Goal: Task Accomplishment & Management: Manage account settings

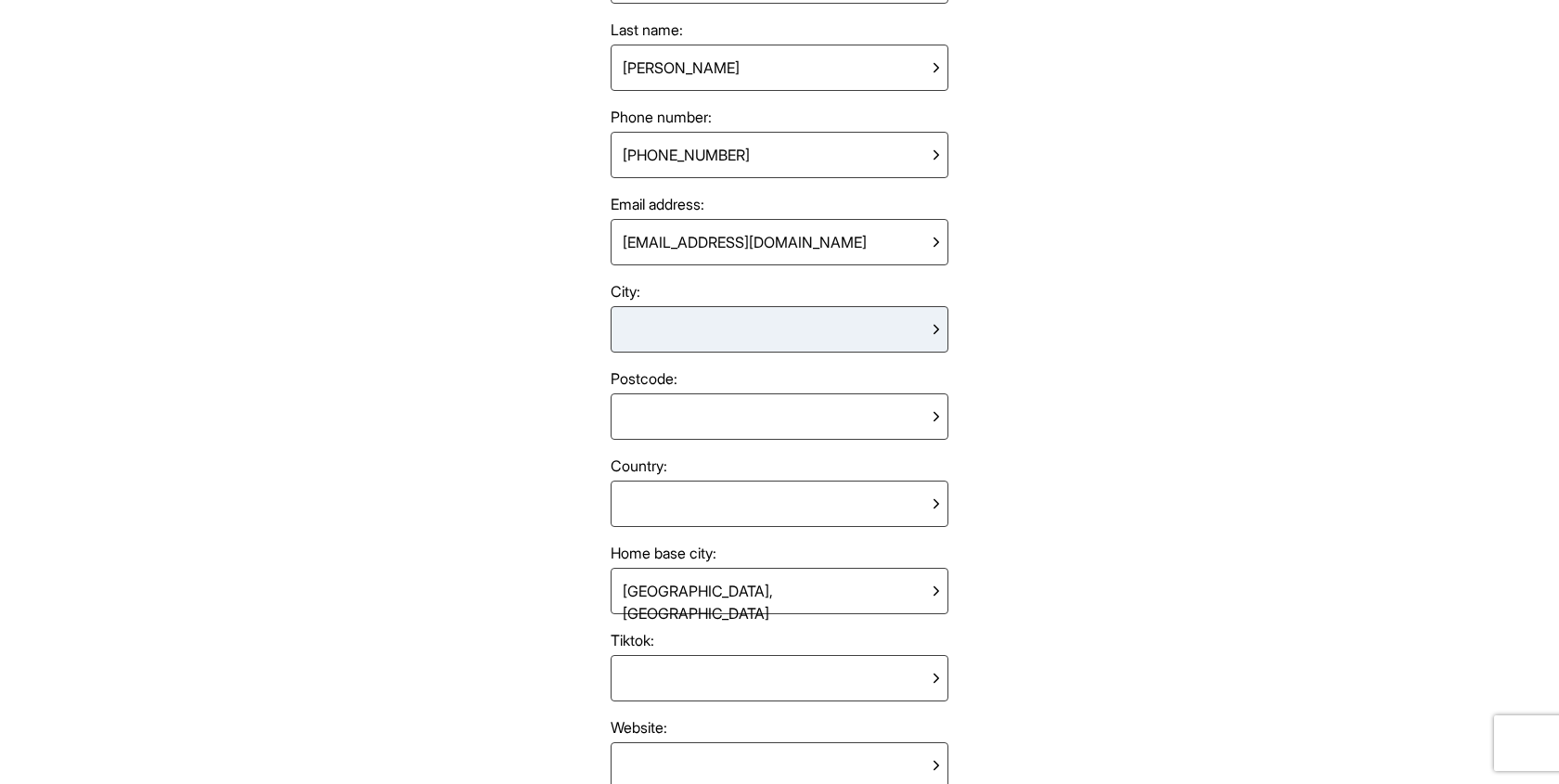
scroll to position [233, 0]
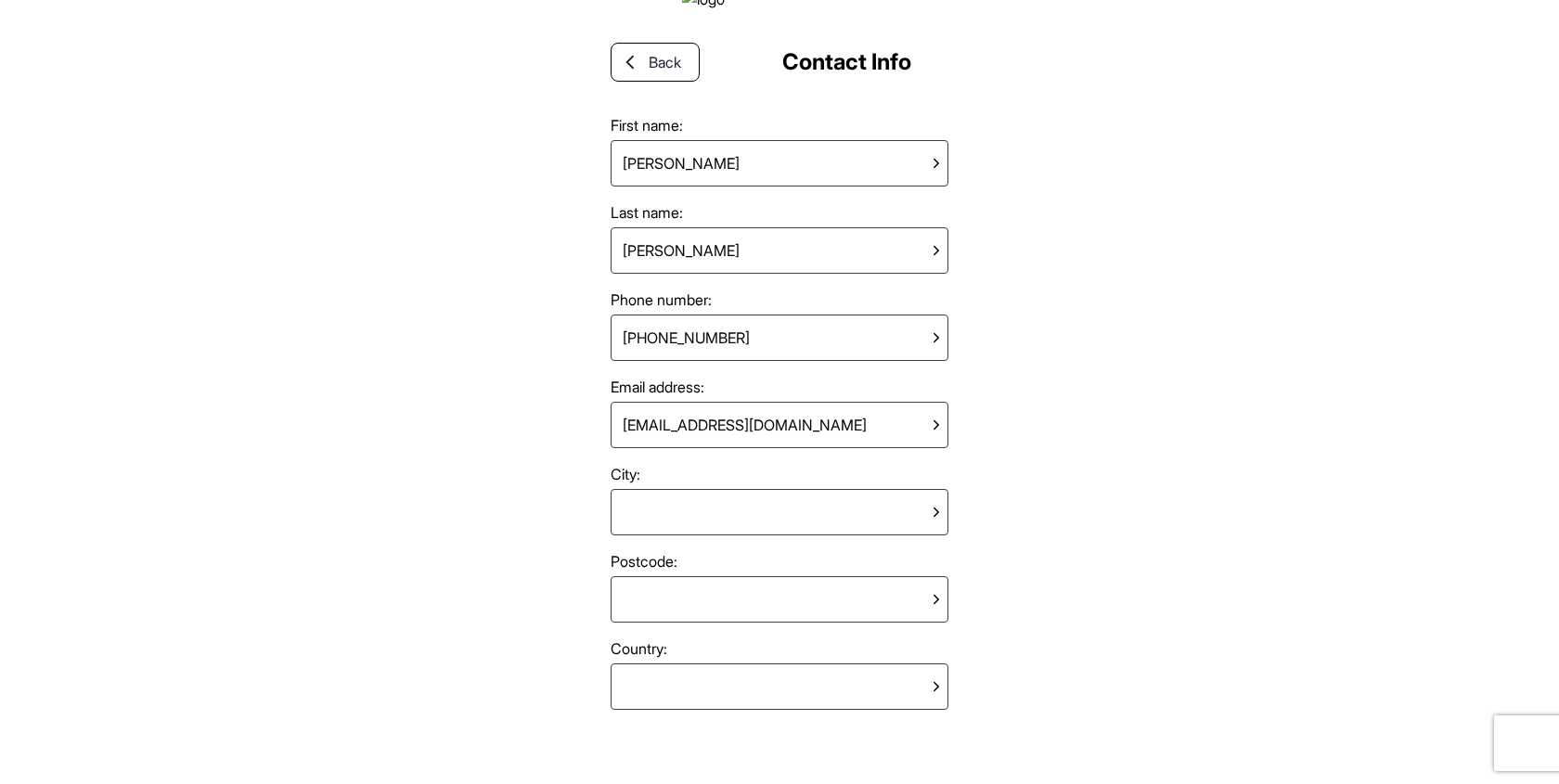
scroll to position [74, 0]
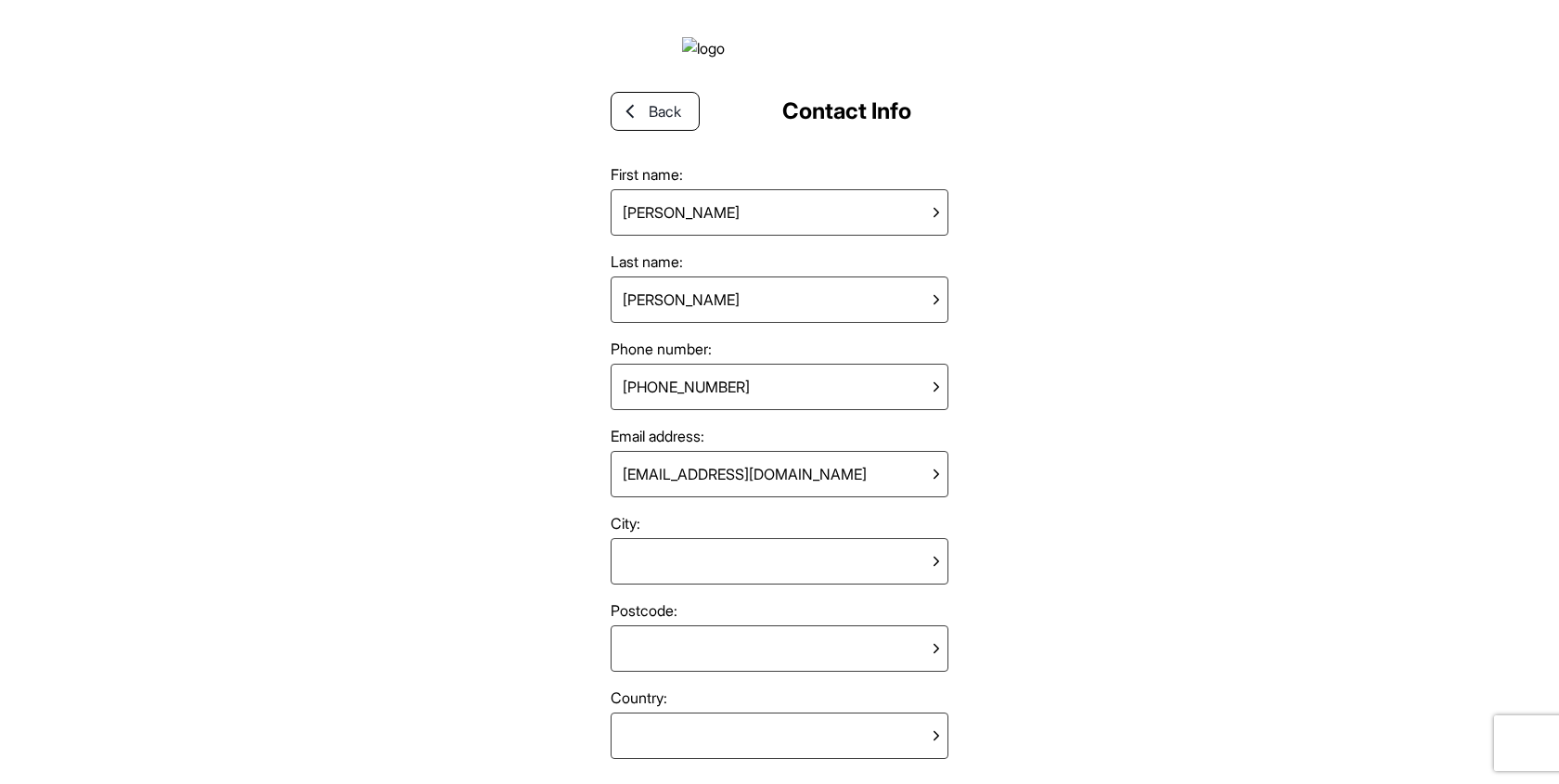
scroll to position [74, 0]
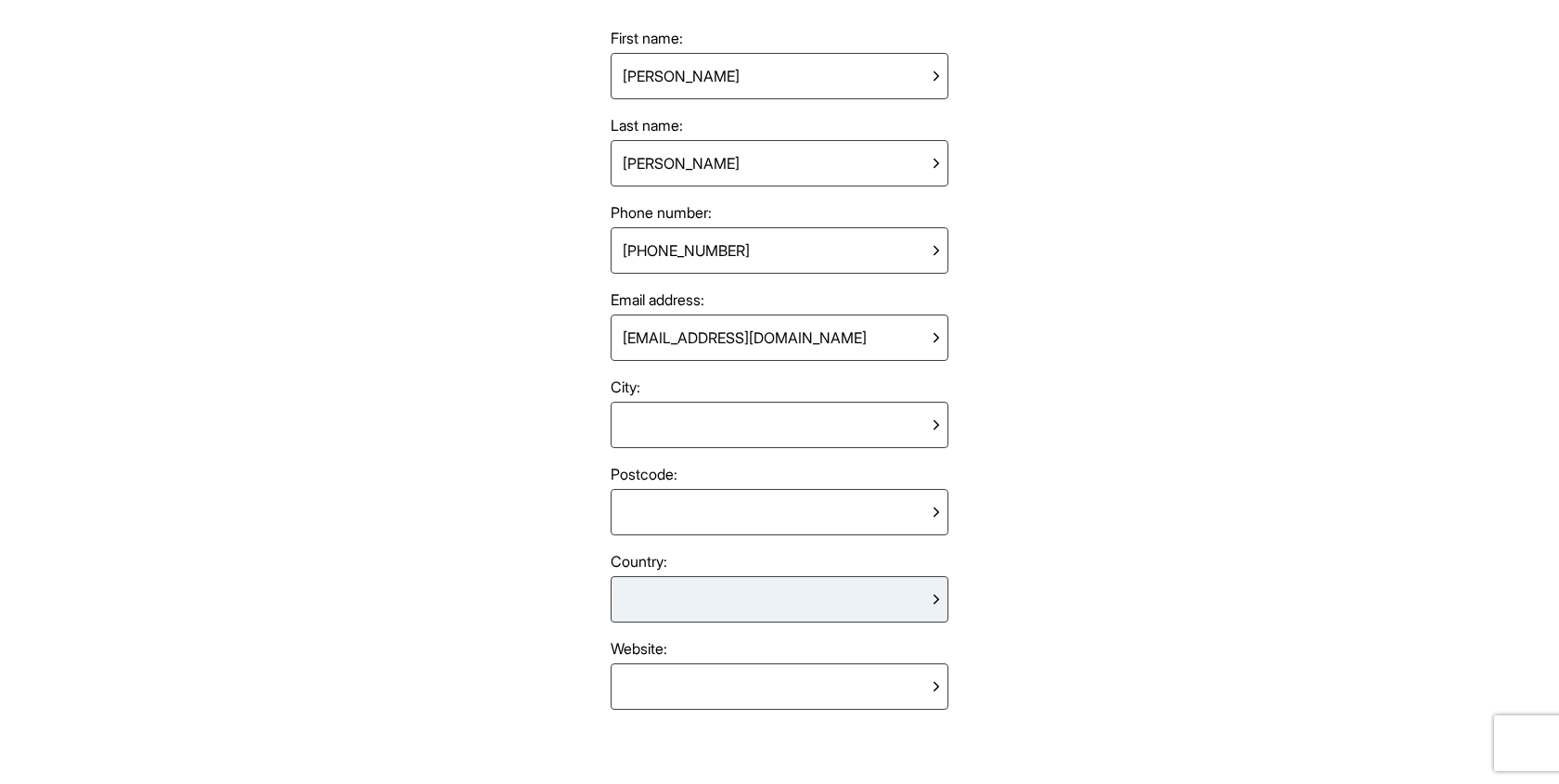
click at [680, 621] on div at bounding box center [779, 598] width 337 height 46
click at [525, 464] on div "Back Contact Info First name: [PERSON_NAME] Last name: [PERSON_NAME] Phone numb…" at bounding box center [780, 392] width 1559 height 784
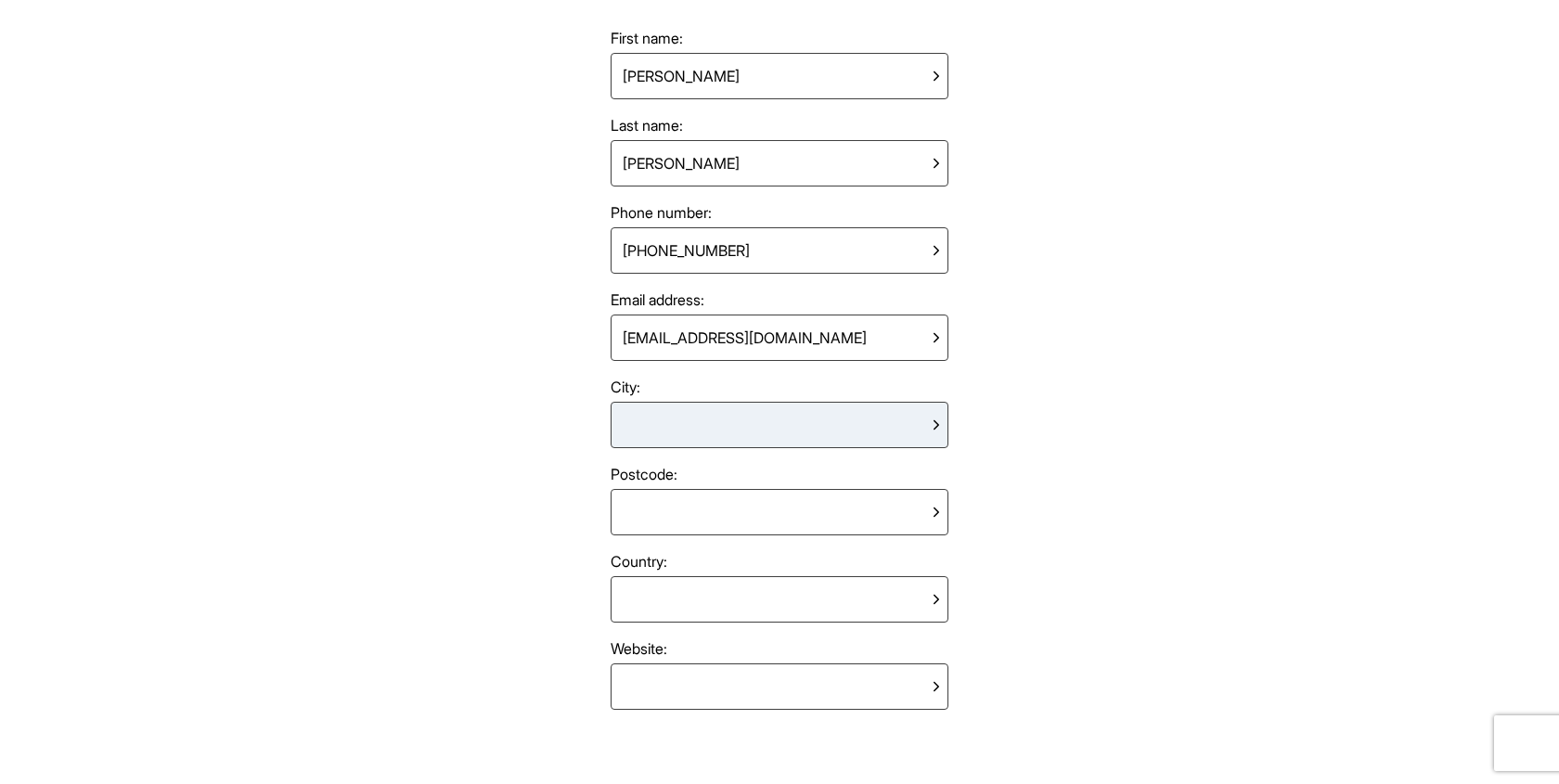
click at [655, 402] on div at bounding box center [779, 424] width 337 height 46
click at [655, 419] on div at bounding box center [779, 424] width 337 height 46
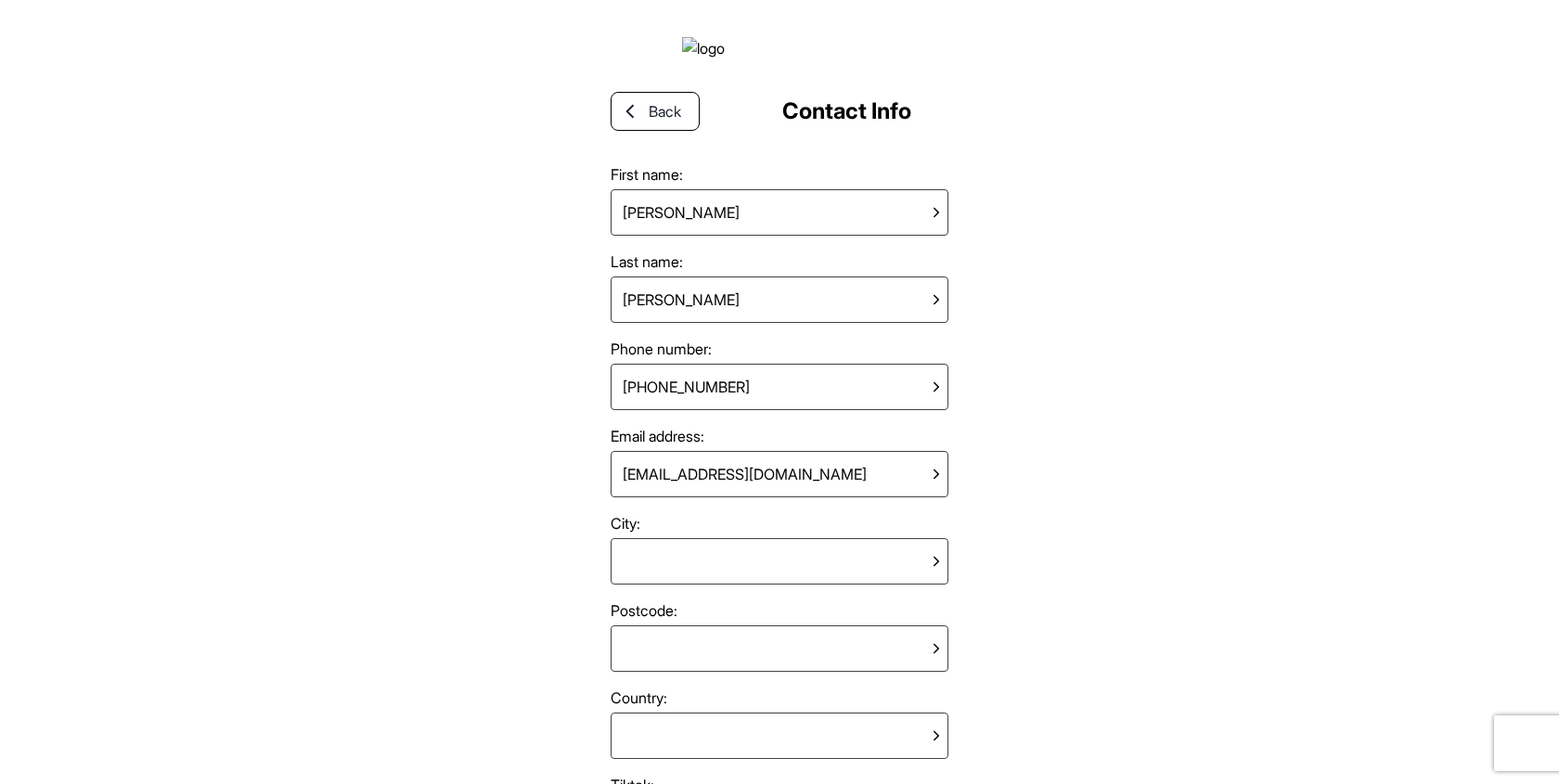
scroll to position [248, 0]
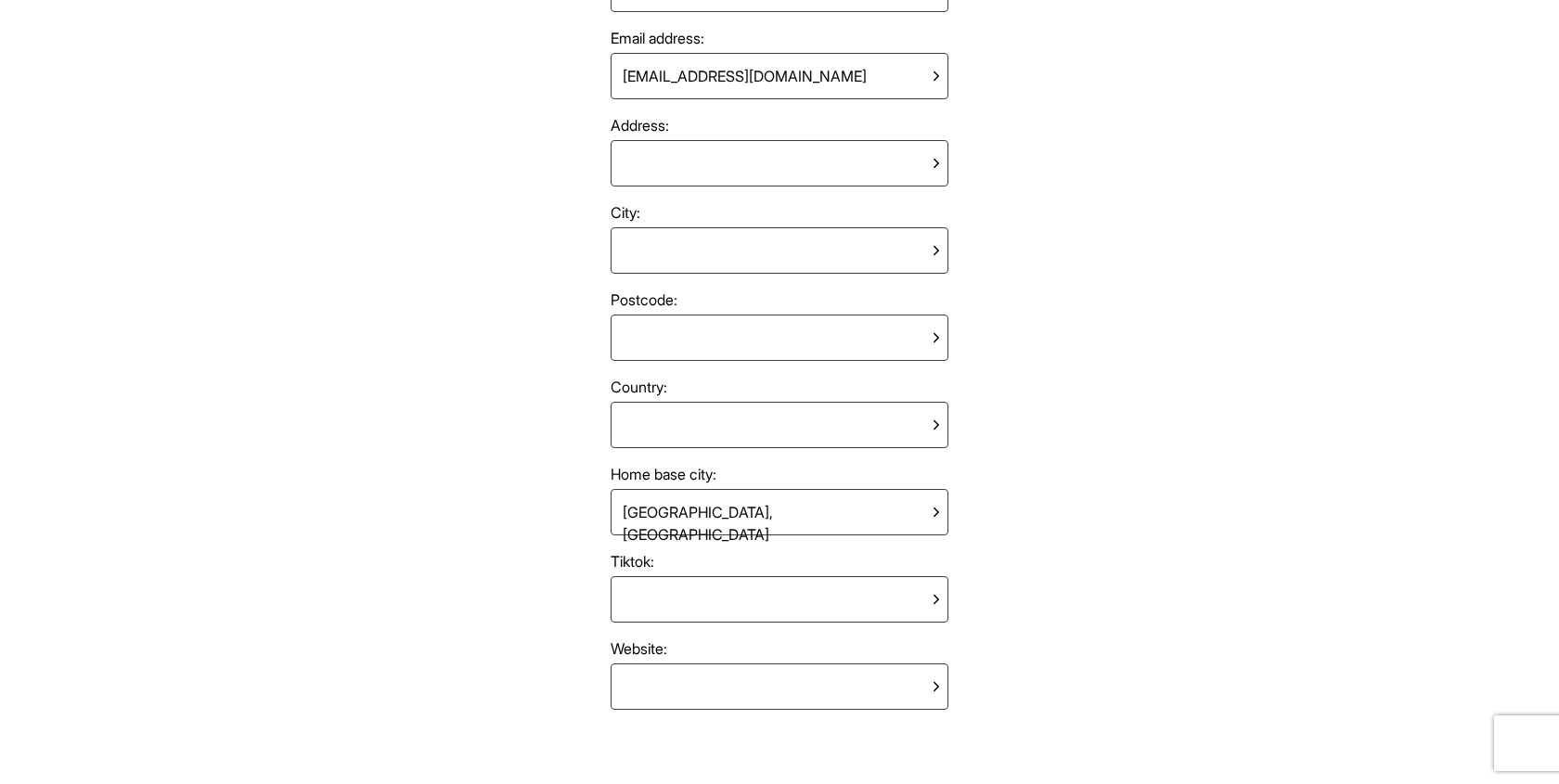
scroll to position [423, 0]
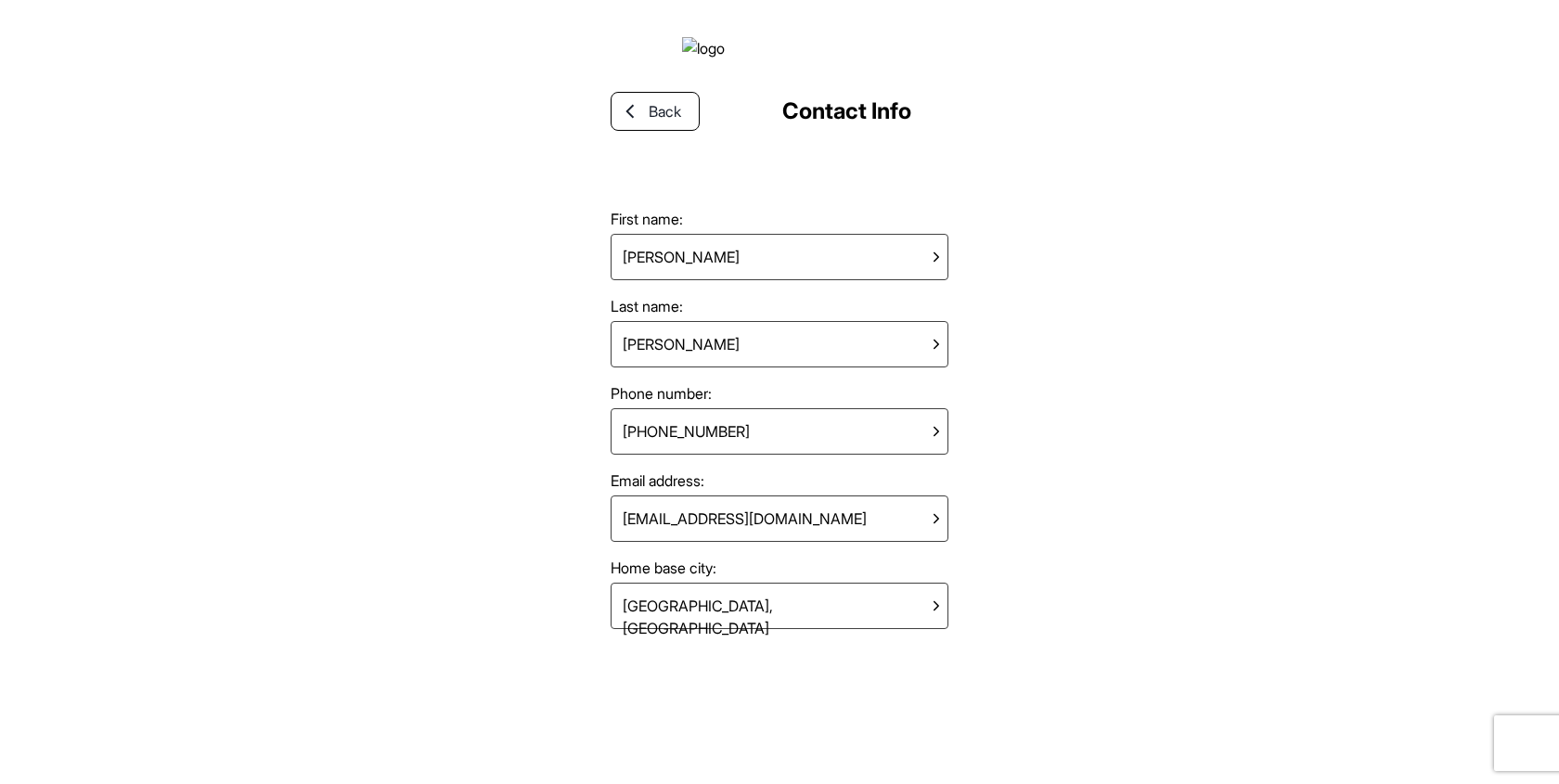
click at [1085, 281] on div "Back Contact Info First name: Francesca Last name: Osborn Phone number: +447777…" at bounding box center [780, 392] width 1559 height 784
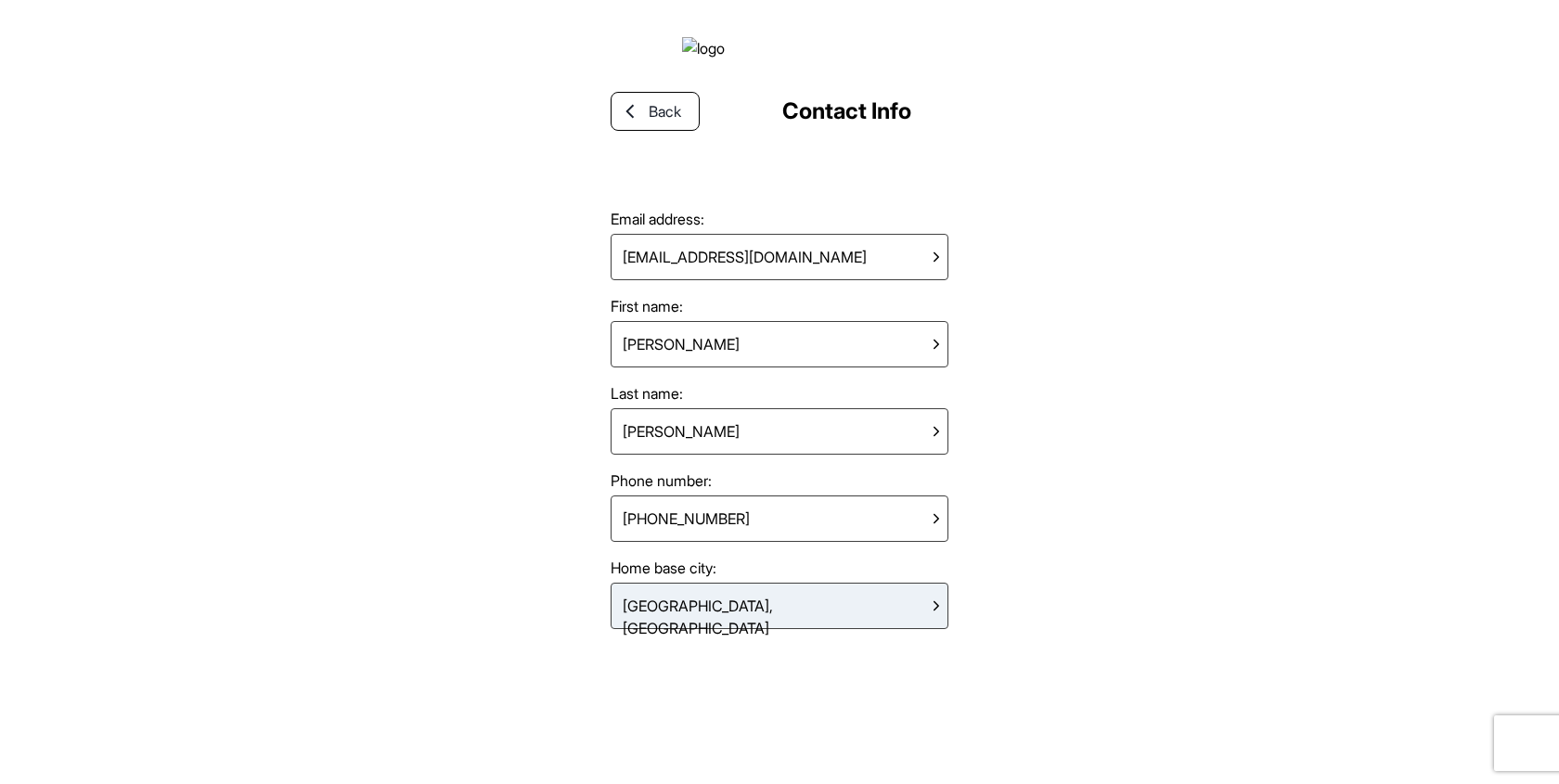
click at [735, 625] on div "London, United Kingdom" at bounding box center [772, 606] width 314 height 37
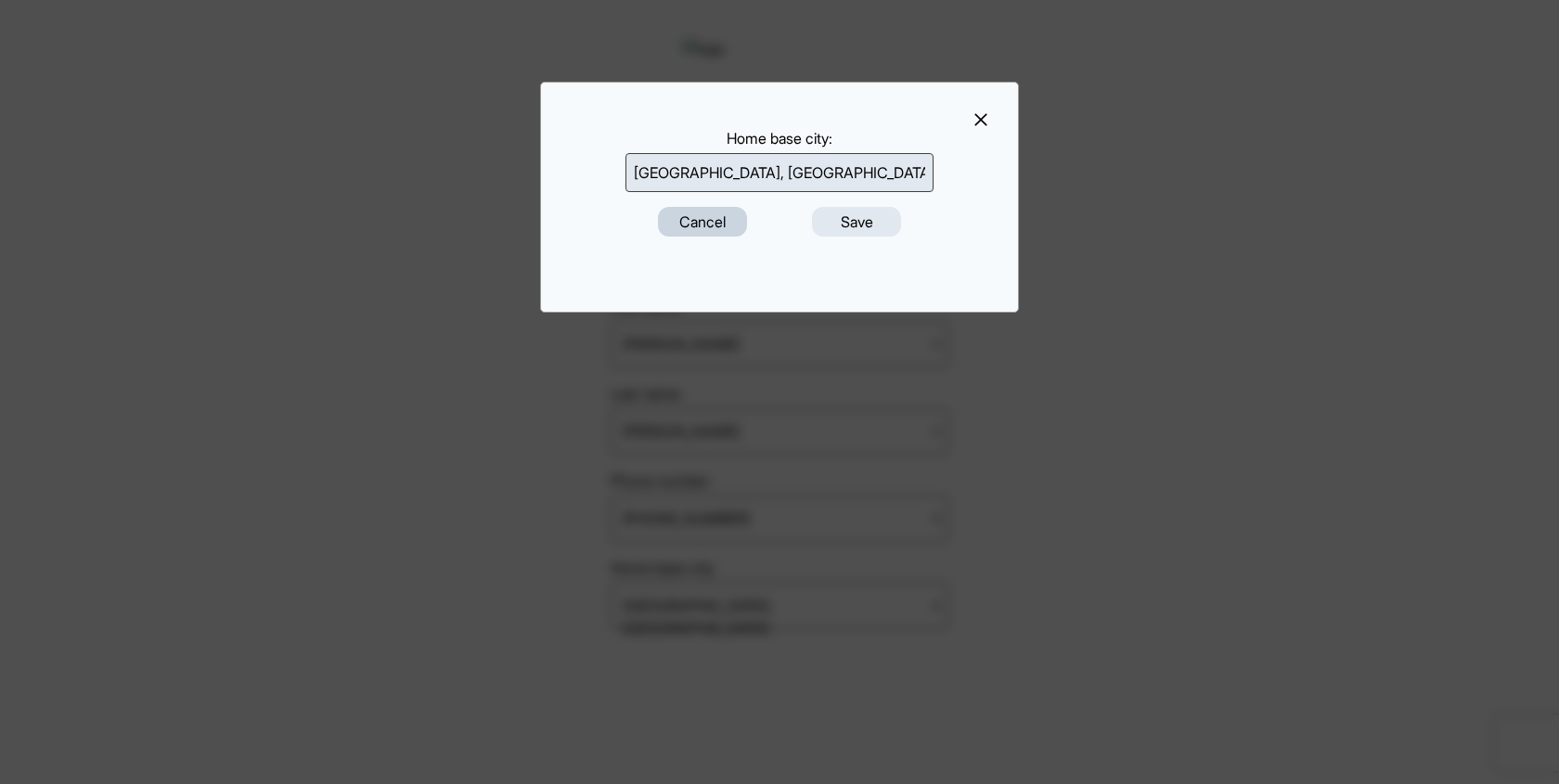
click at [706, 227] on button "Cancel" at bounding box center [702, 222] width 89 height 29
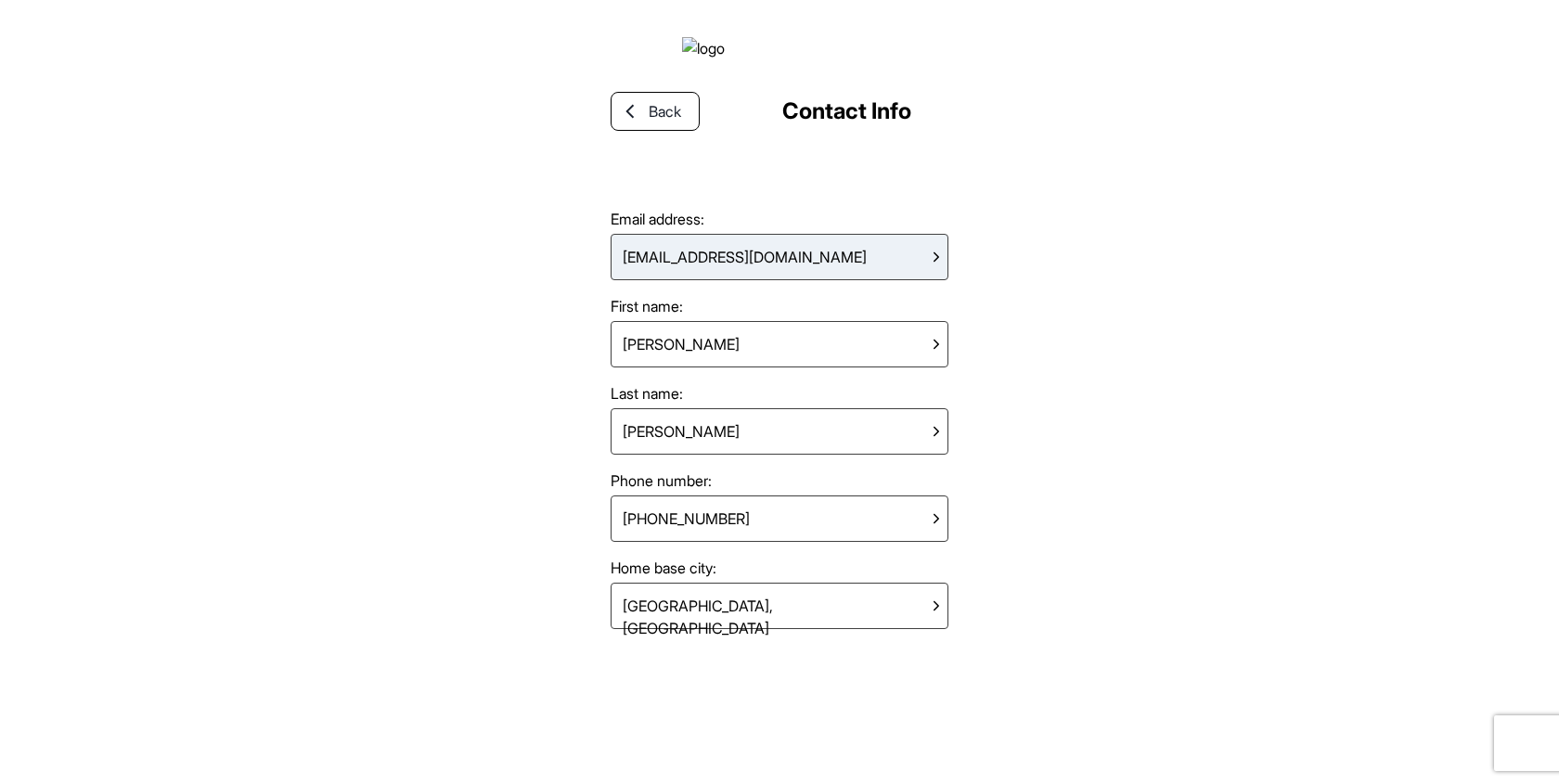
click at [788, 263] on div "[EMAIL_ADDRESS][DOMAIN_NAME]" at bounding box center [744, 257] width 259 height 37
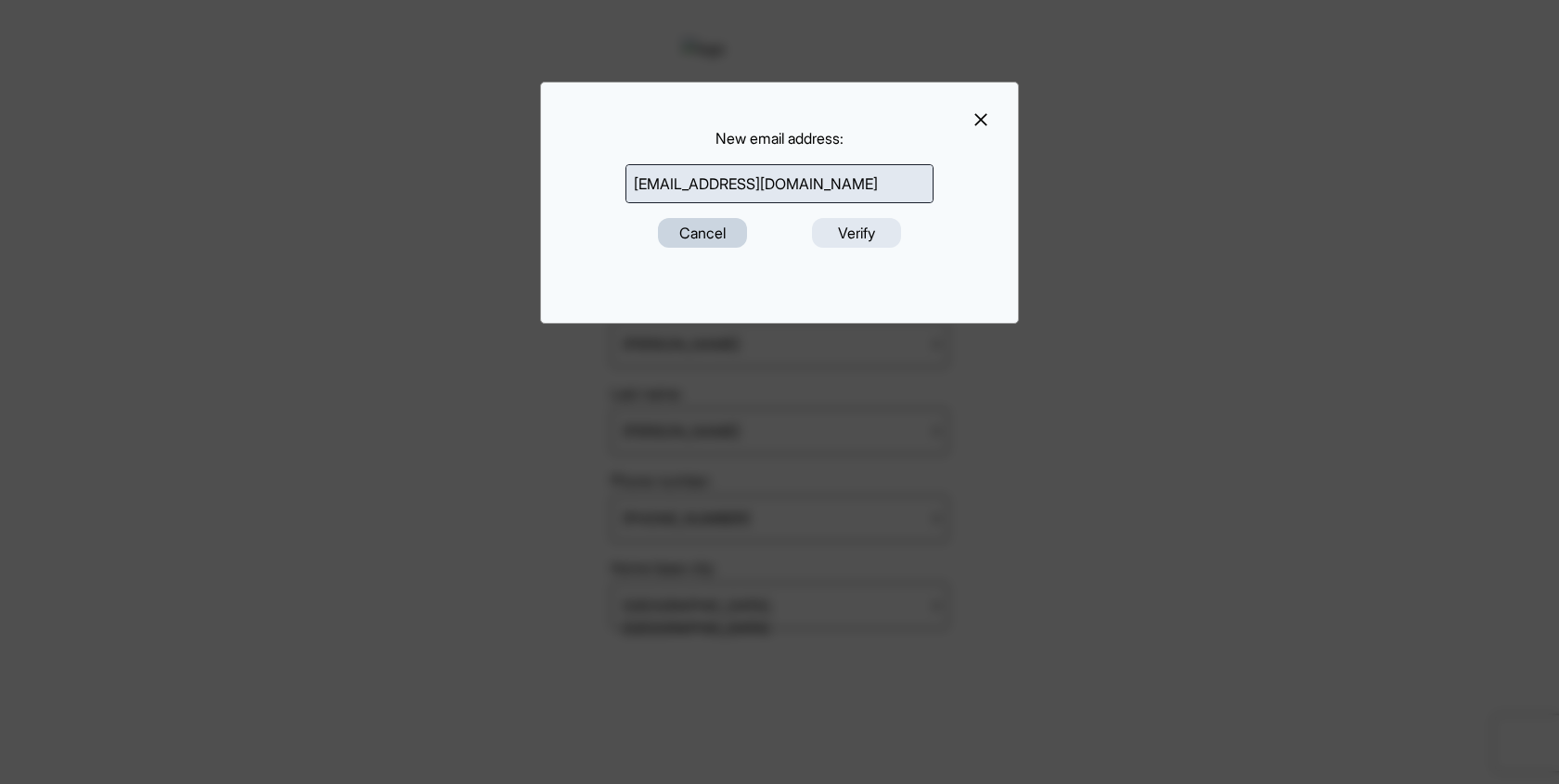
click at [715, 242] on button "Cancel" at bounding box center [702, 233] width 89 height 29
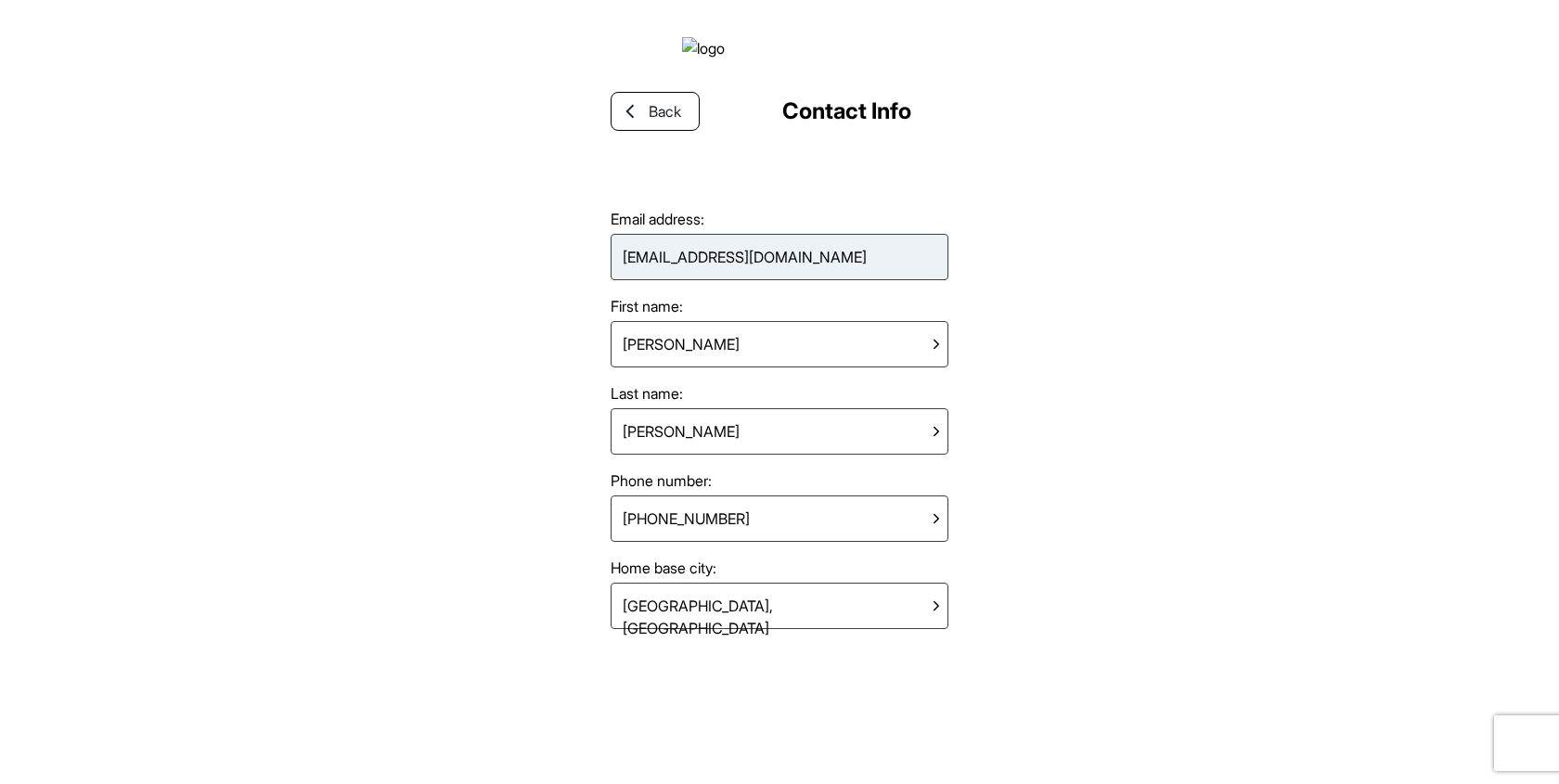
click at [756, 273] on div "appreview@schmodel.com" at bounding box center [744, 257] width 259 height 37
click at [927, 271] on div "[EMAIL_ADDRESS][DOMAIN_NAME]" at bounding box center [779, 256] width 337 height 46
click at [755, 272] on div "[EMAIL_ADDRESS][DOMAIN_NAME]" at bounding box center [744, 257] width 259 height 37
drag, startPoint x: 585, startPoint y: 268, endPoint x: 1042, endPoint y: 283, distance: 457.2
click at [1042, 283] on div "Back Contact Info Email address: appreview@schmodel.com First name: Francesca L…" at bounding box center [780, 392] width 1559 height 784
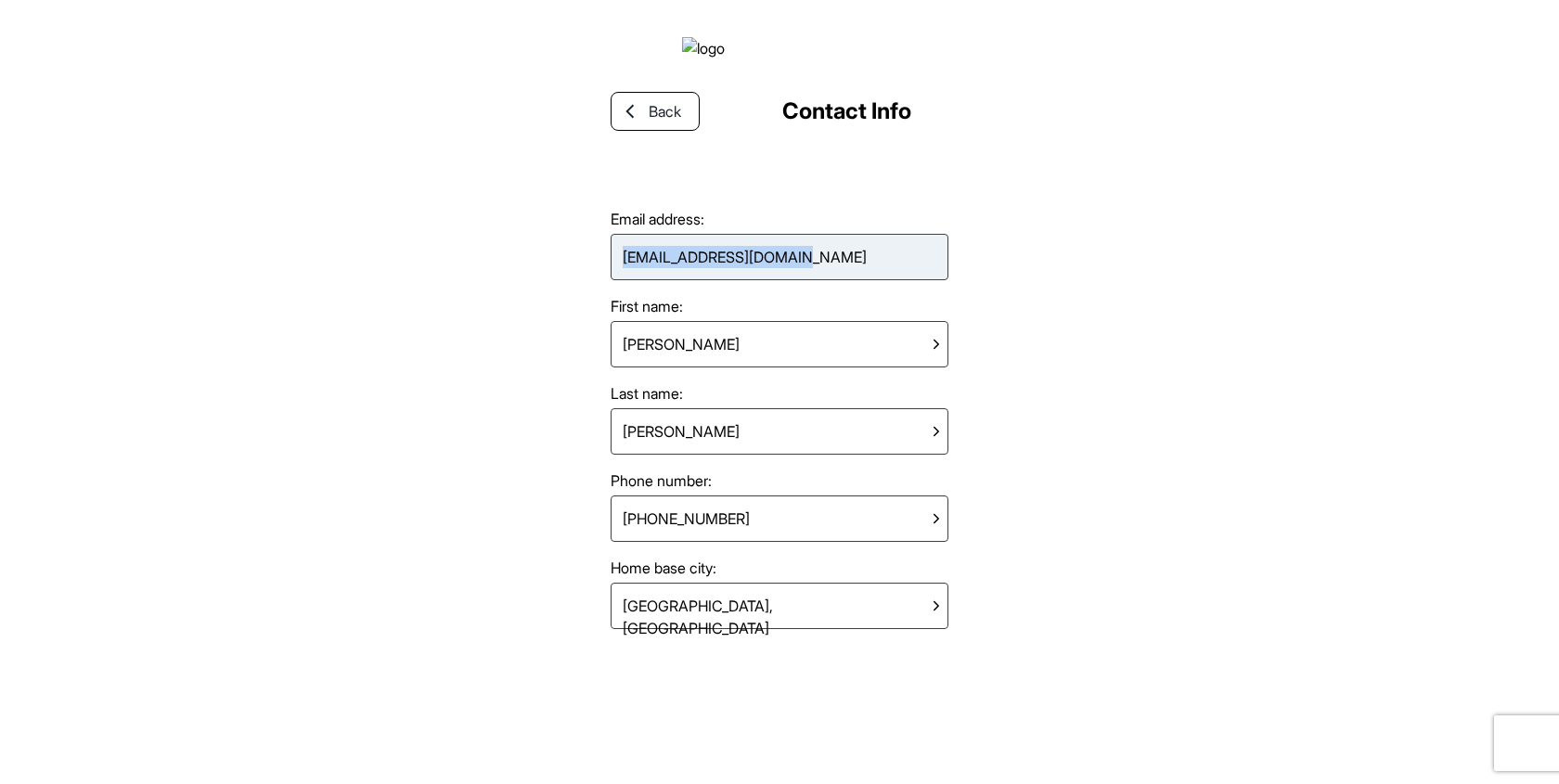
click at [1042, 283] on div "Back Contact Info Email address: appreview@schmodel.com First name: Francesca L…" at bounding box center [780, 392] width 1559 height 784
click at [808, 272] on div "appreview@schmodel.com" at bounding box center [744, 257] width 259 height 37
click at [1082, 306] on div "Back Contact Info Email address: appreview@schmodel.com First name: Francesca L…" at bounding box center [780, 392] width 1559 height 784
click at [635, 119] on icon at bounding box center [630, 110] width 17 height 17
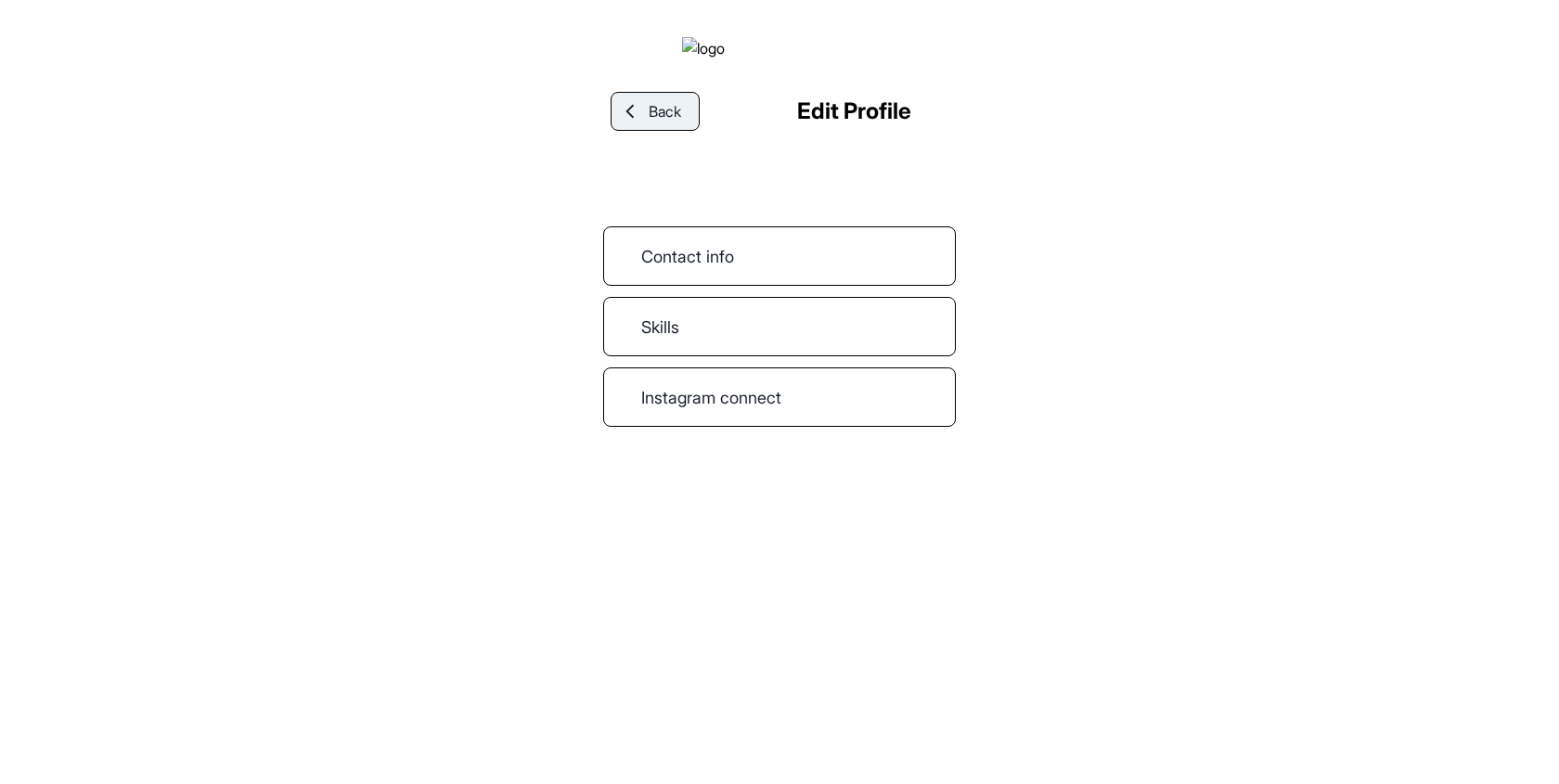
click at [651, 122] on span "Back" at bounding box center [664, 110] width 32 height 22
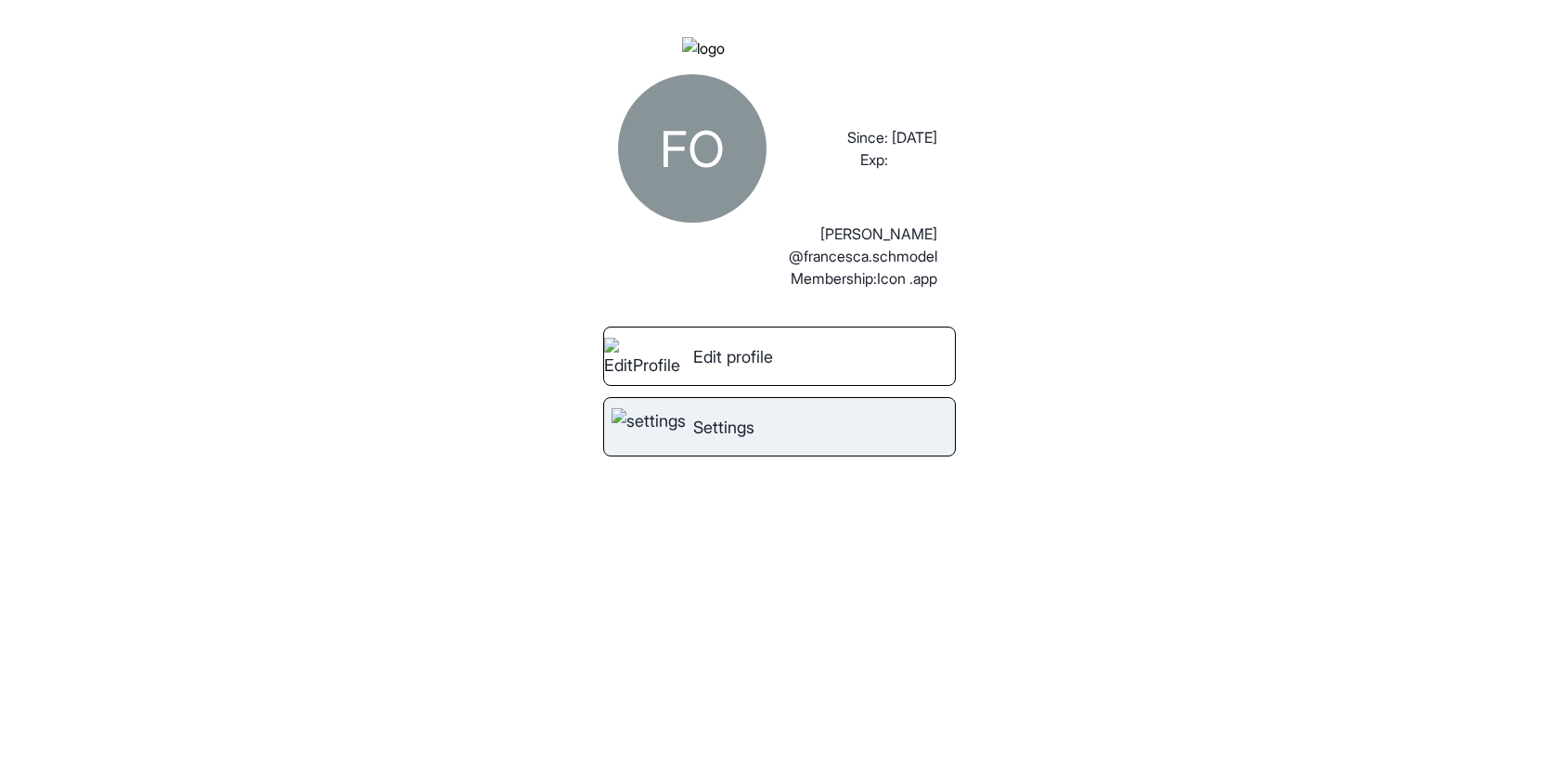
click at [747, 440] on span "Settings" at bounding box center [724, 427] width 62 height 25
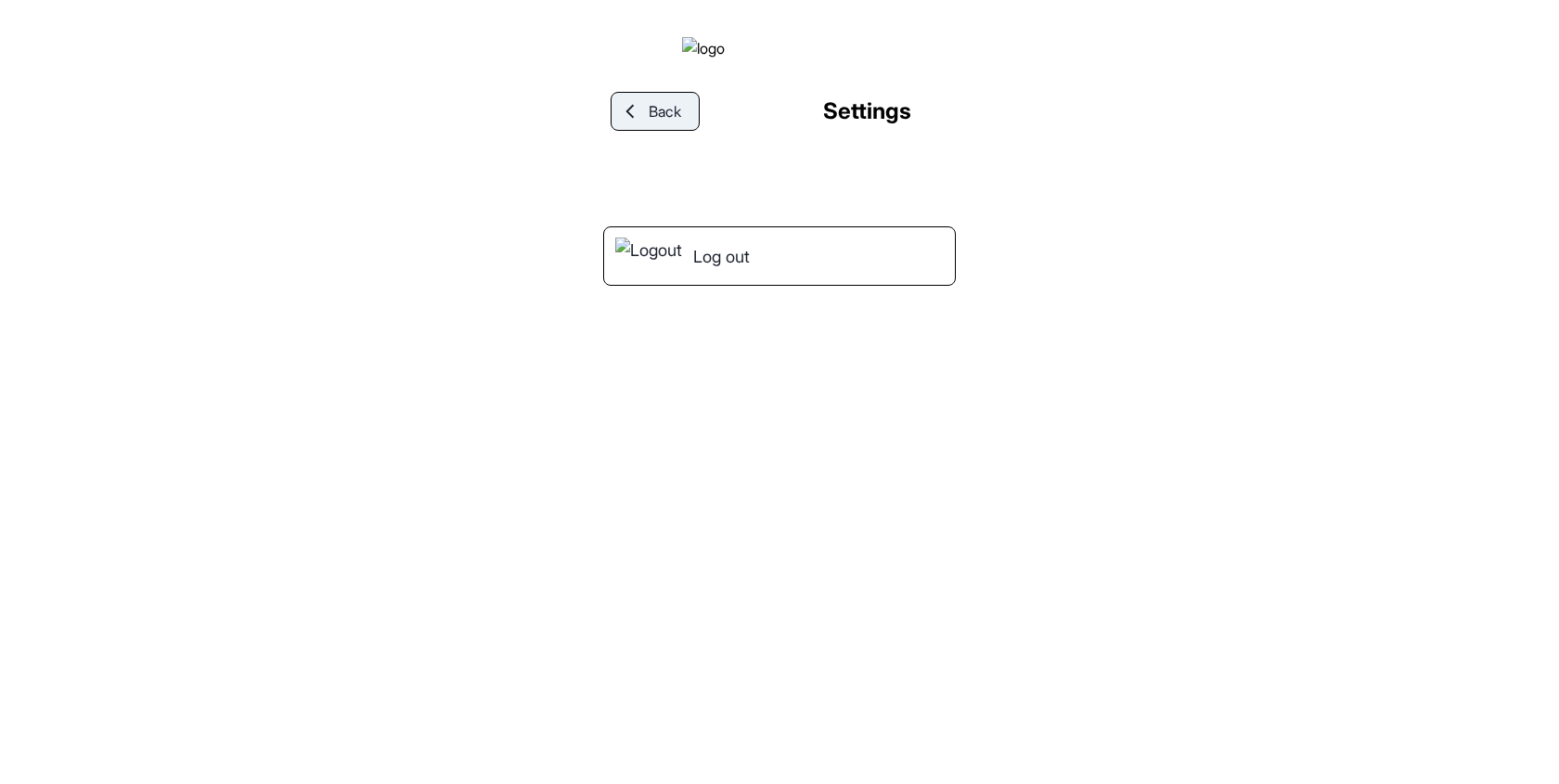
click at [653, 122] on span "Back" at bounding box center [664, 110] width 32 height 22
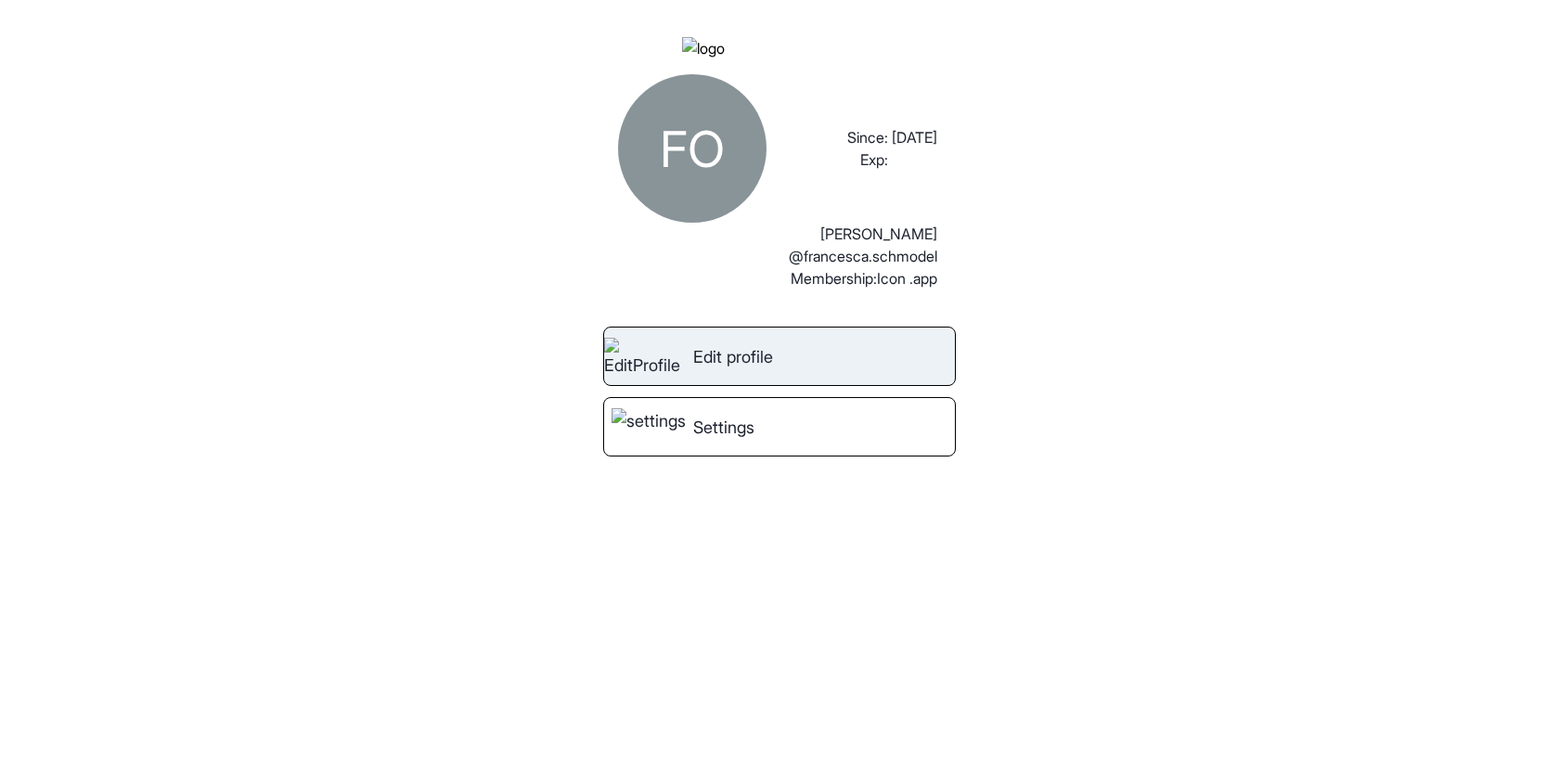
click at [759, 370] on span "Edit profile" at bounding box center [734, 357] width 80 height 25
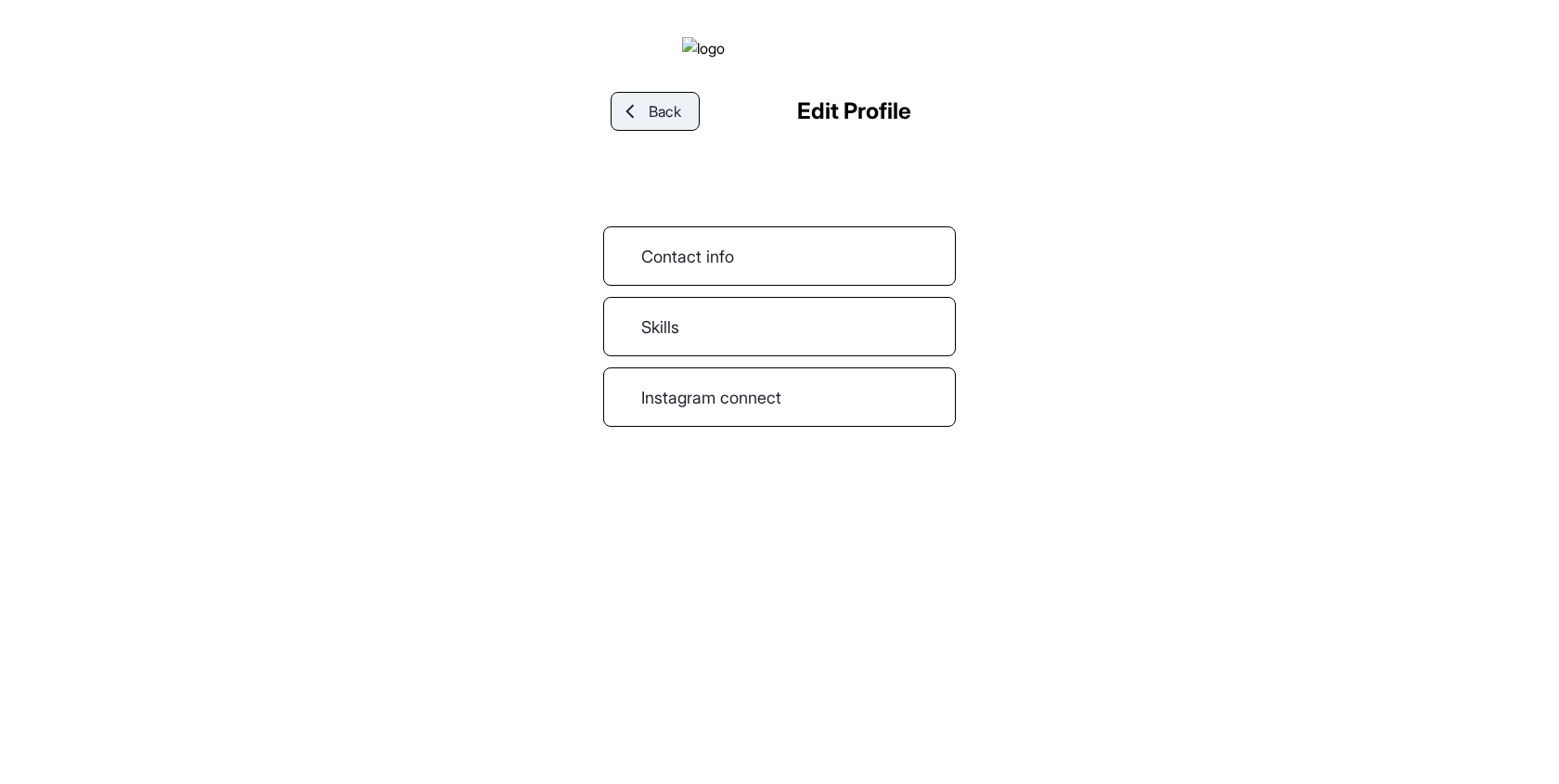
click at [661, 121] on link "Back" at bounding box center [654, 111] width 89 height 39
